Goal: Complete application form

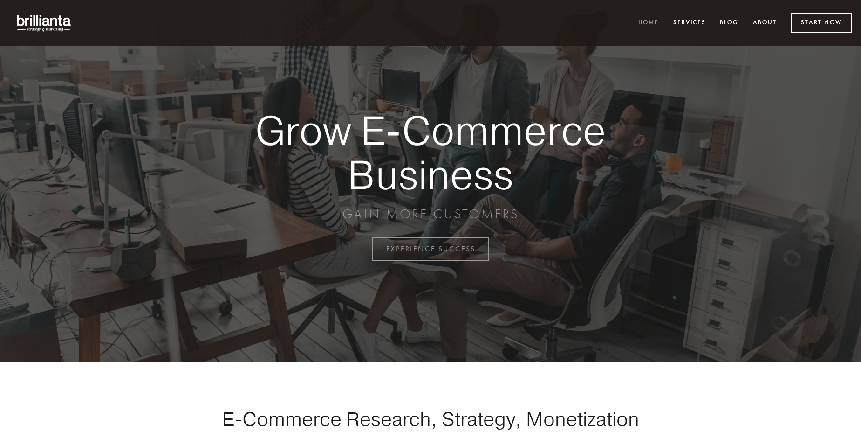
scroll to position [2443, 0]
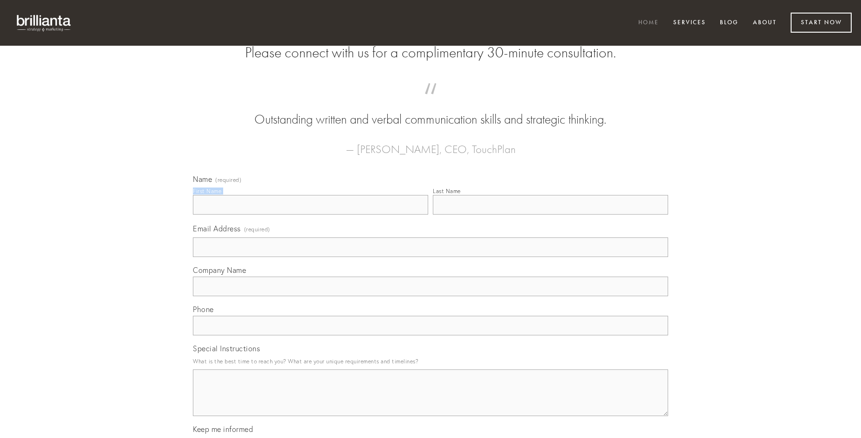
type input "[PERSON_NAME]"
click at [550, 214] on input "Last Name" at bounding box center [550, 205] width 235 height 20
type input "[PERSON_NAME]"
click at [431, 257] on input "Email Address (required)" at bounding box center [430, 247] width 475 height 20
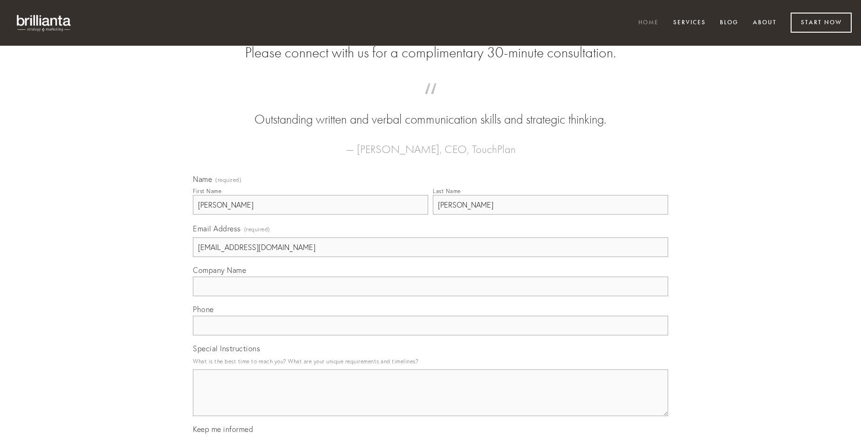
type input "[EMAIL_ADDRESS][DOMAIN_NAME]"
click at [431, 296] on input "Company Name" at bounding box center [430, 286] width 475 height 20
type input "capitulus"
click at [431, 335] on input "text" at bounding box center [430, 326] width 475 height 20
click at [431, 401] on textarea "Special Instructions" at bounding box center [430, 392] width 475 height 47
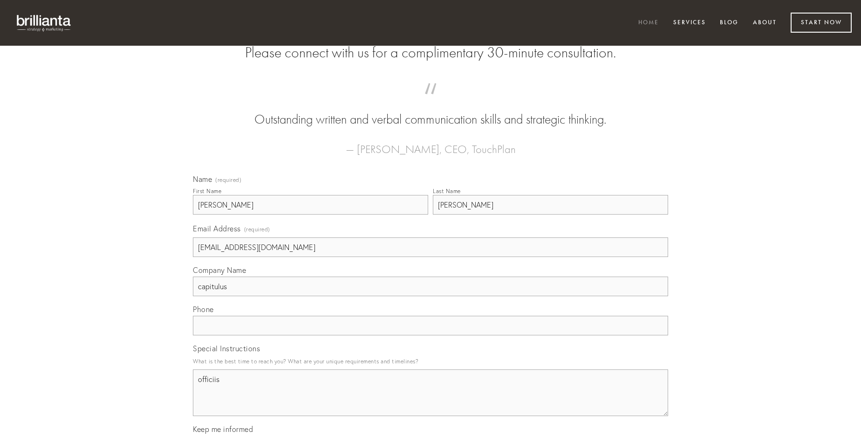
type textarea "officiis"
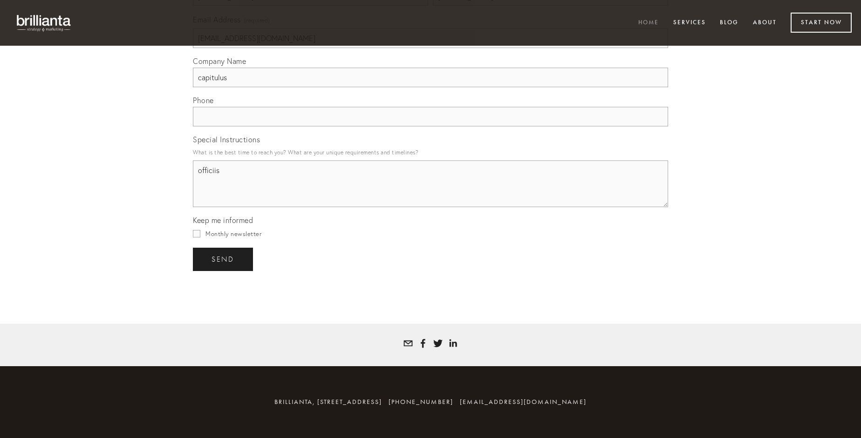
click at [224, 259] on span "send" at bounding box center [223, 259] width 23 height 8
